Goal: Task Accomplishment & Management: Use online tool/utility

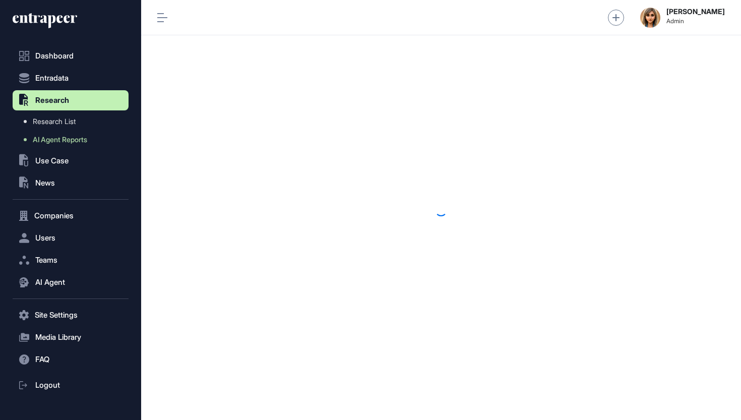
scroll to position [1, 1]
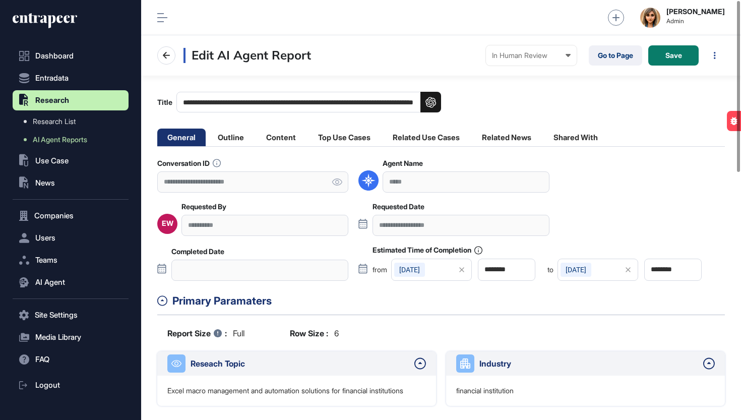
click at [359, 146] on li "Top Use Cases" at bounding box center [344, 138] width 73 height 18
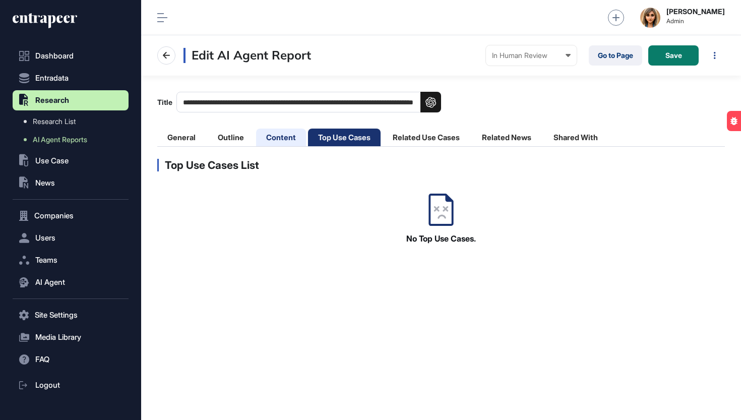
click at [281, 143] on li "Content" at bounding box center [281, 138] width 50 height 18
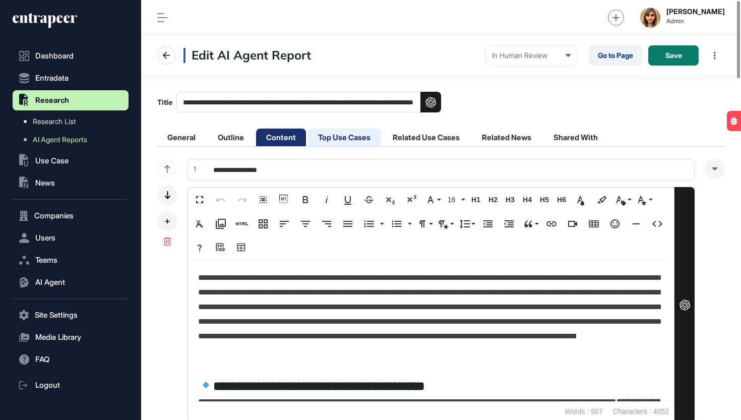
click at [358, 140] on li "Top Use Cases" at bounding box center [344, 138] width 73 height 18
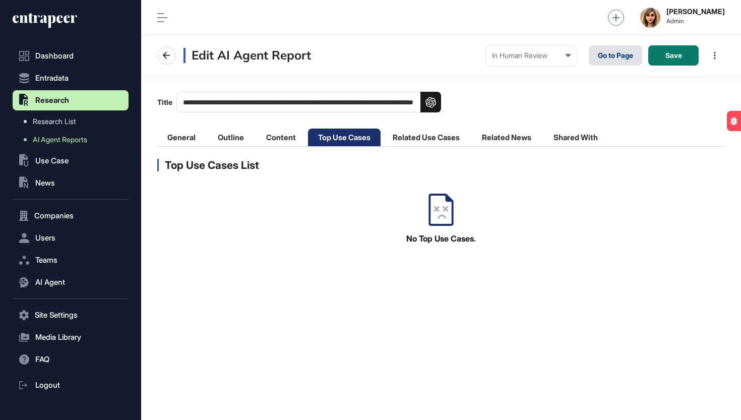
click at [613, 51] on link "Go to Page" at bounding box center [615, 55] width 53 height 20
click at [227, 134] on li "Outline" at bounding box center [231, 138] width 46 height 18
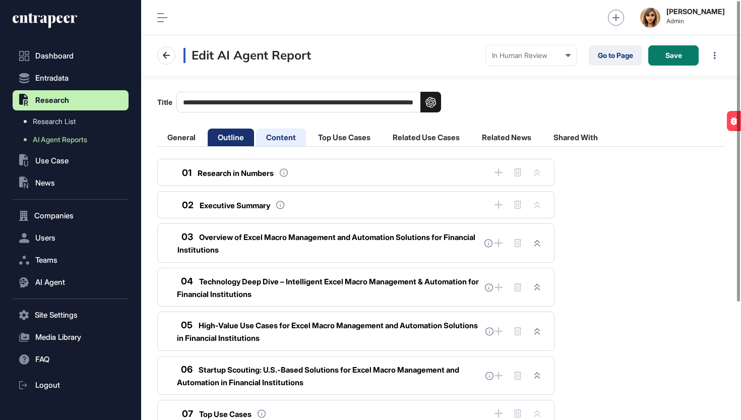
click at [285, 140] on li "Content" at bounding box center [281, 138] width 50 height 18
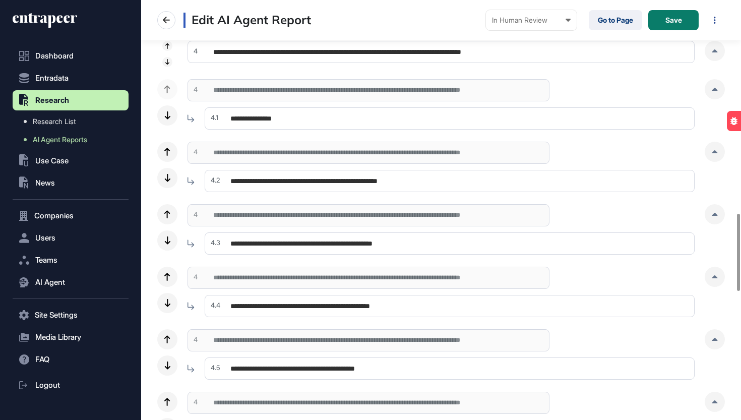
scroll to position [1156, 0]
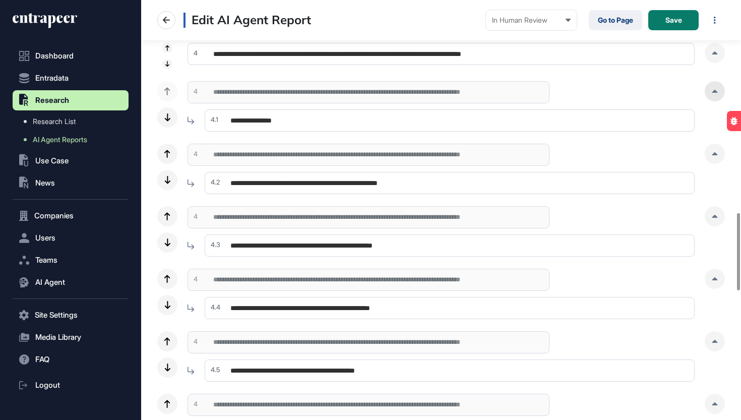
click at [709, 97] on div at bounding box center [715, 91] width 20 height 20
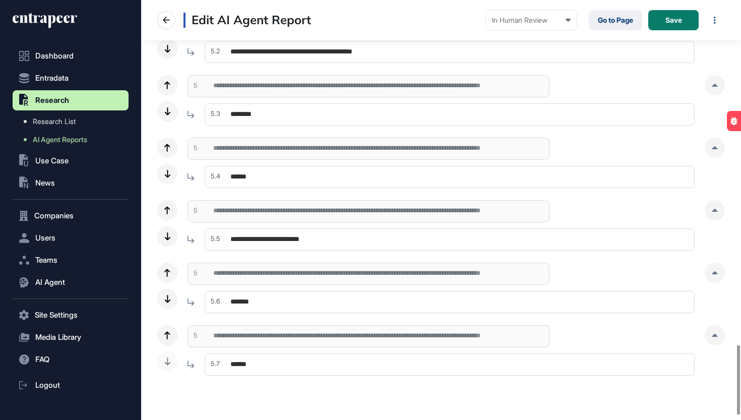
scroll to position [2045, 0]
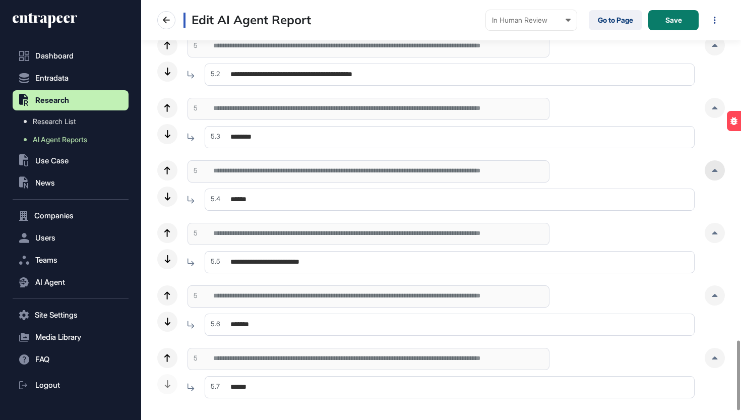
click at [722, 175] on div at bounding box center [715, 170] width 20 height 20
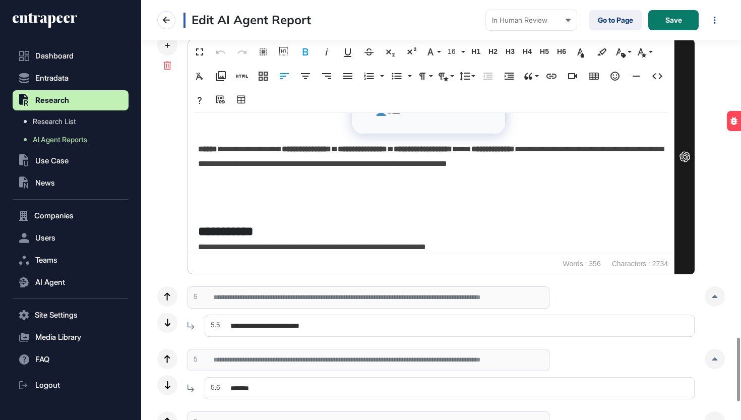
scroll to position [666, 0]
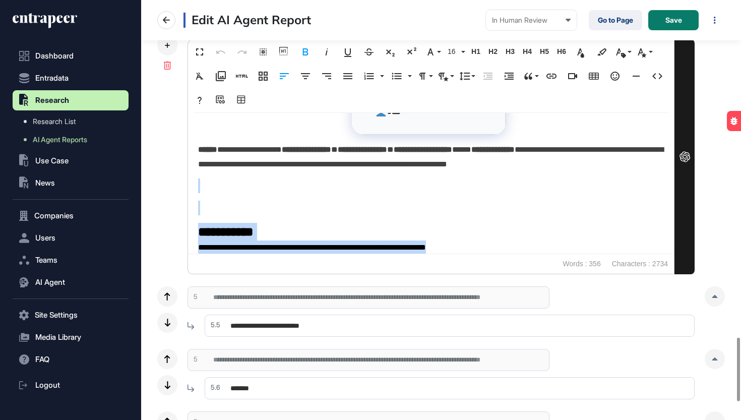
drag, startPoint x: 492, startPoint y: 244, endPoint x: 215, endPoint y: 186, distance: 282.8
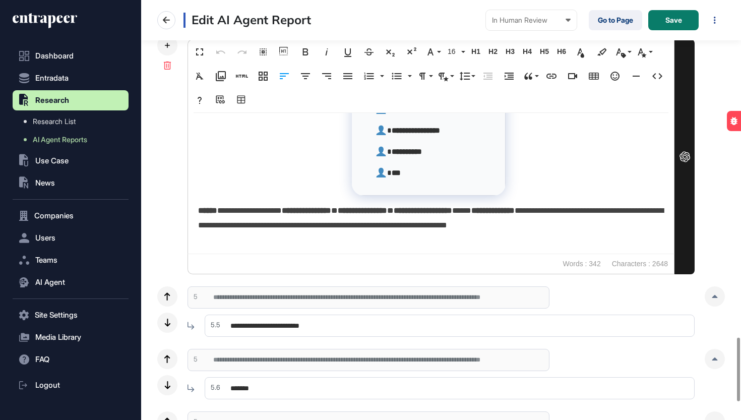
scroll to position [583, 0]
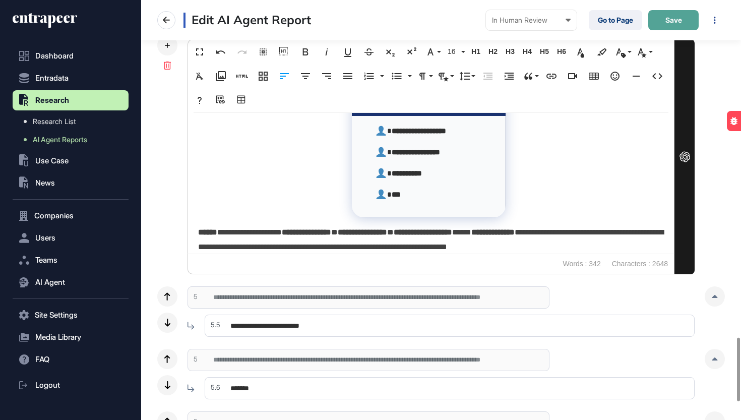
click at [688, 13] on button "Save" at bounding box center [673, 20] width 50 height 20
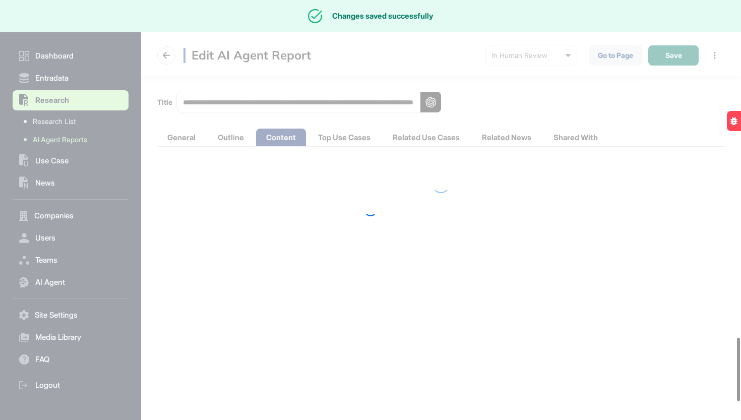
scroll to position [0, 0]
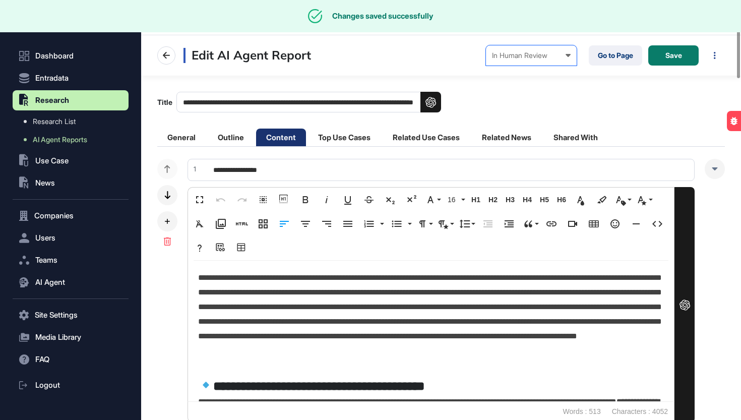
click at [549, 54] on div "In Human Review" at bounding box center [531, 55] width 79 height 8
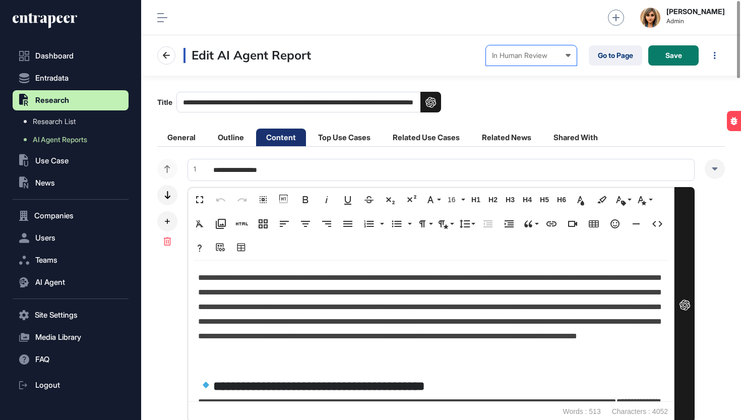
click at [0, 0] on div "Completed" at bounding box center [0, 0] width 0 height 0
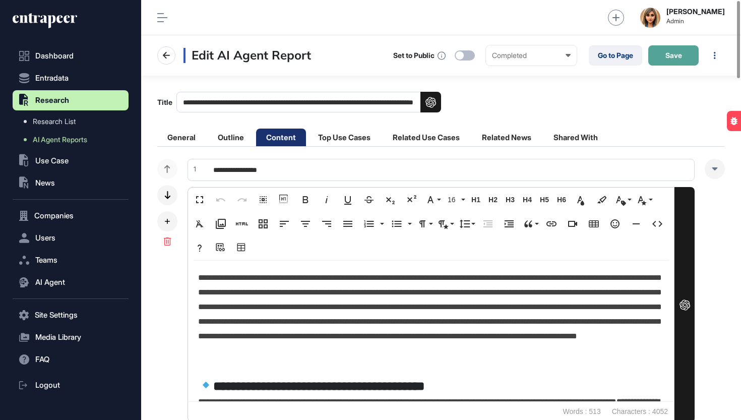
click at [677, 56] on span "Save" at bounding box center [674, 55] width 17 height 7
click at [613, 57] on link "Go to Page" at bounding box center [615, 55] width 53 height 20
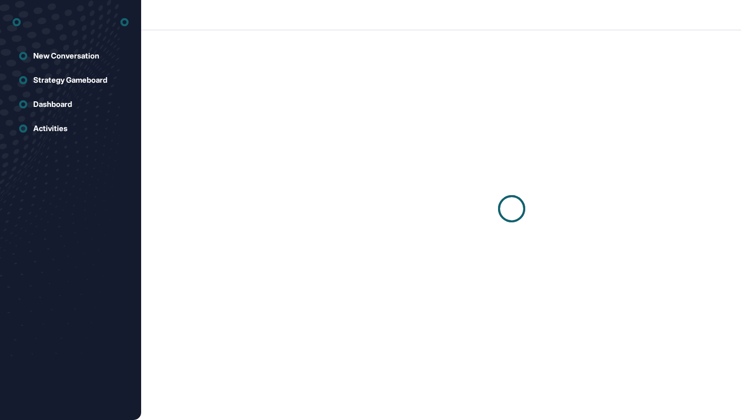
scroll to position [1, 1]
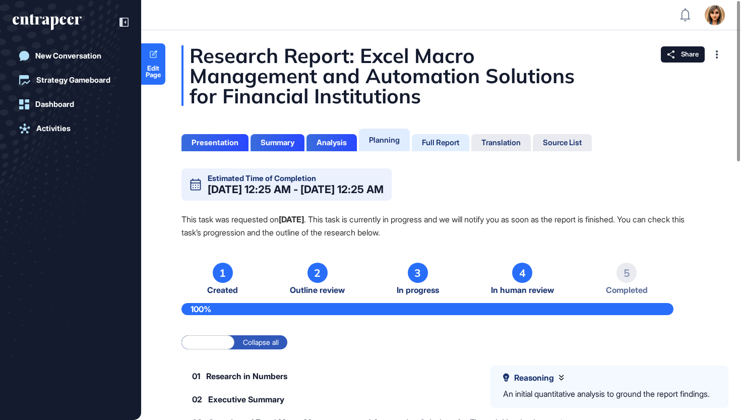
click at [434, 138] on div "Full Report" at bounding box center [440, 142] width 37 height 9
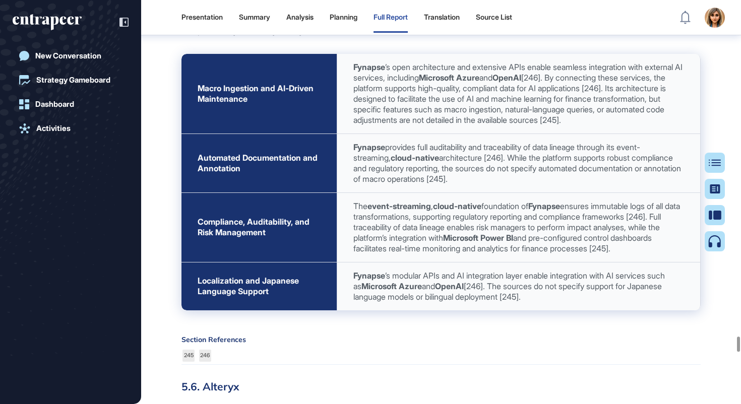
scroll to position [49503, 0]
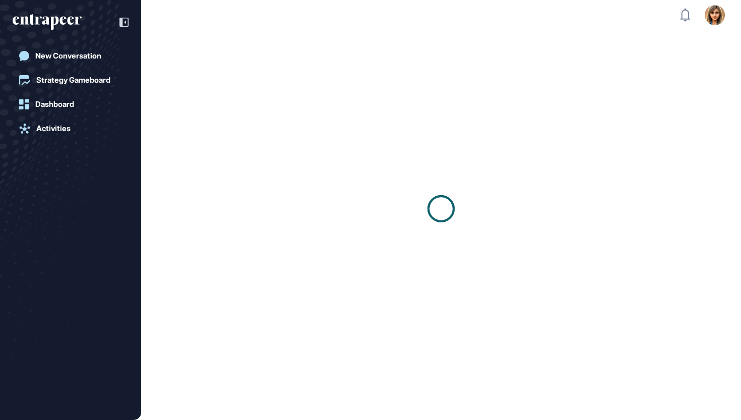
scroll to position [1, 1]
